Goal: Information Seeking & Learning: Learn about a topic

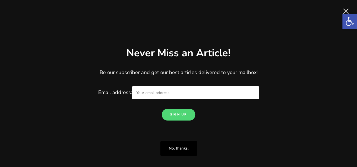
scroll to position [259, 0]
click at [347, 8] on span "Close" at bounding box center [345, 11] width 11 height 11
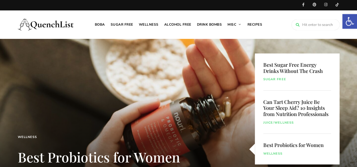
scroll to position [0, 0]
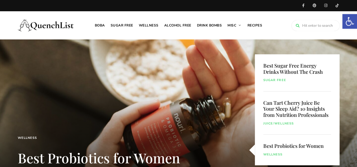
click at [309, 27] on input "search" at bounding box center [315, 25] width 48 height 11
type input "Teabloom"
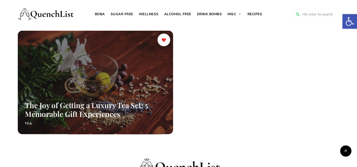
scroll to position [90, 0]
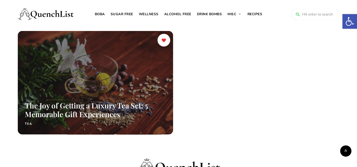
click at [94, 71] on div at bounding box center [95, 83] width 164 height 110
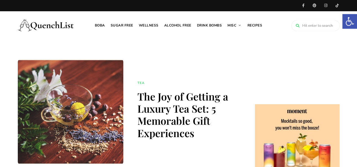
click at [325, 4] on link "Instagram" at bounding box center [325, 5] width 11 height 11
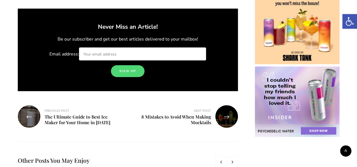
scroll to position [1720, 0]
